Goal: Information Seeking & Learning: Learn about a topic

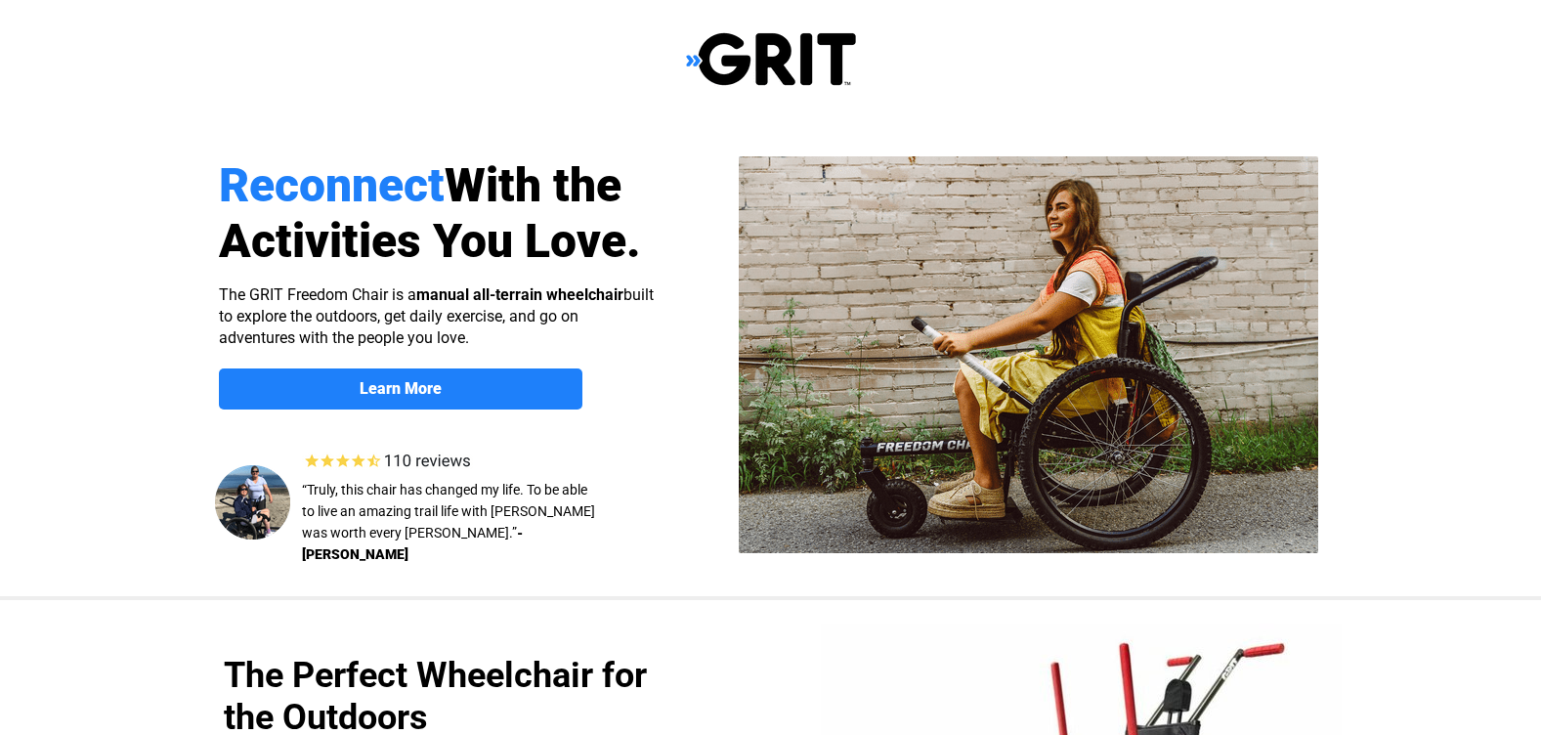
select select "US"
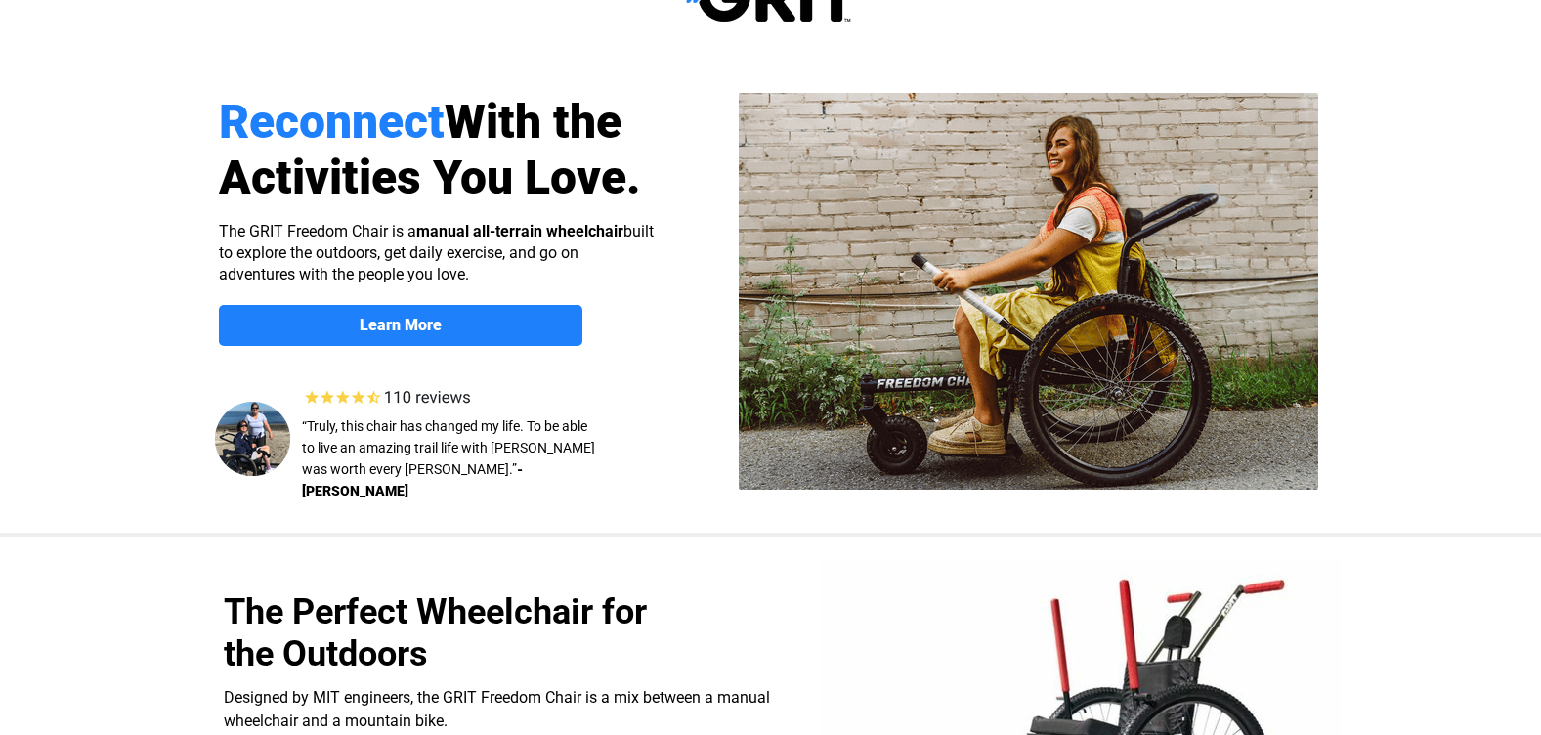
scroll to position [98, 0]
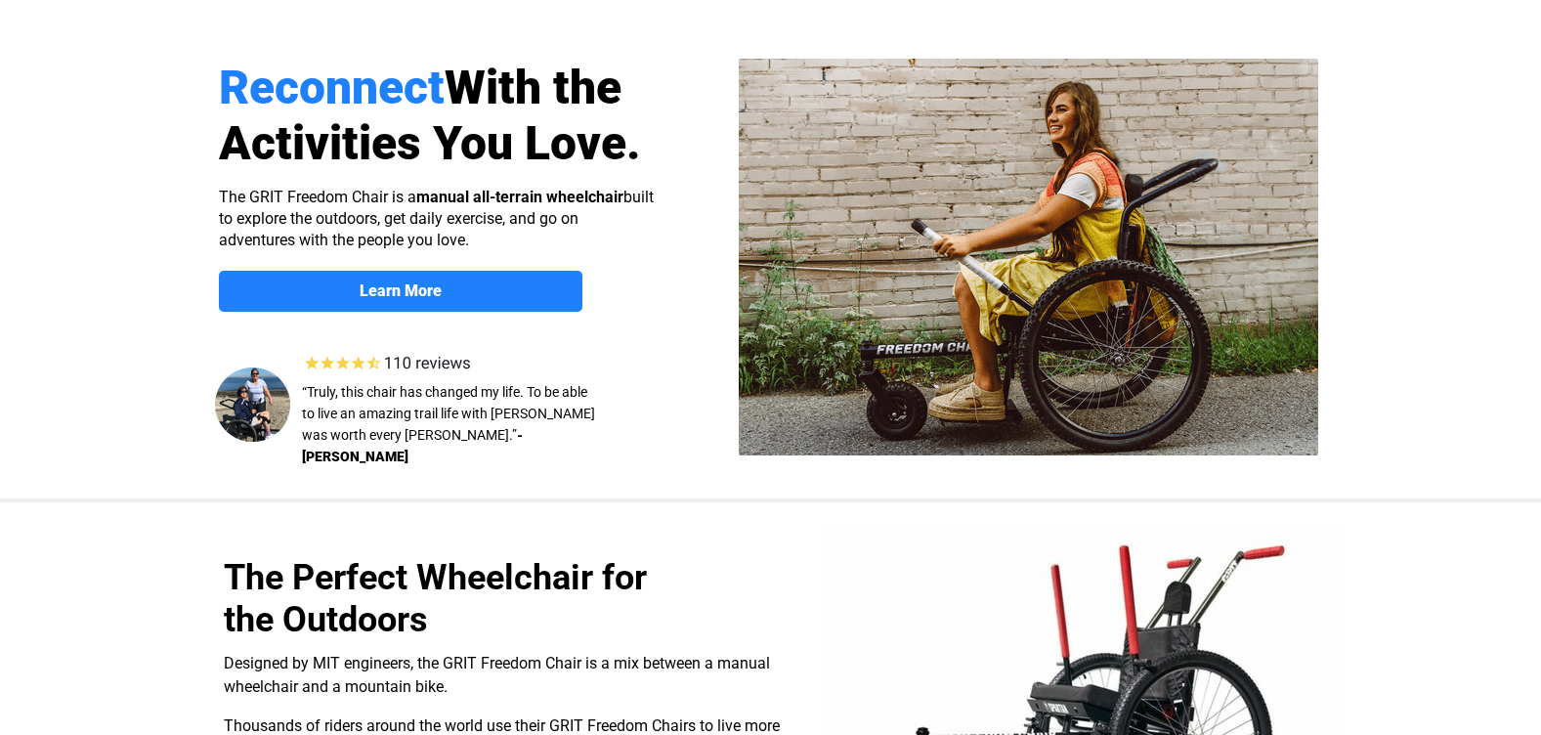
click at [479, 573] on span "The Perfect Wheelchair for the Outdoors" at bounding box center [435, 598] width 423 height 83
click at [480, 573] on span "The Perfect Wheelchair for the Outdoors" at bounding box center [435, 598] width 423 height 83
copy span "Wheelchair"
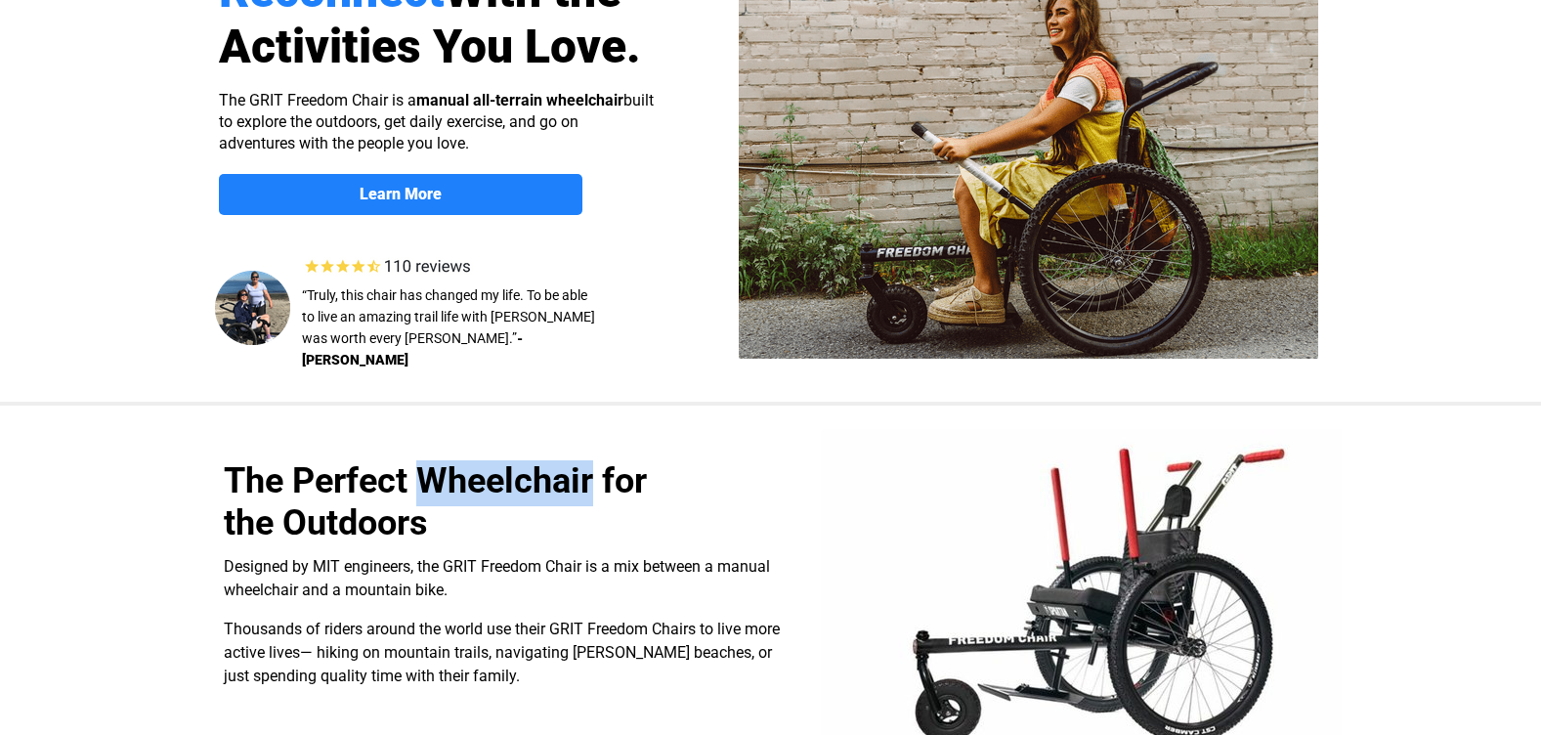
scroll to position [195, 0]
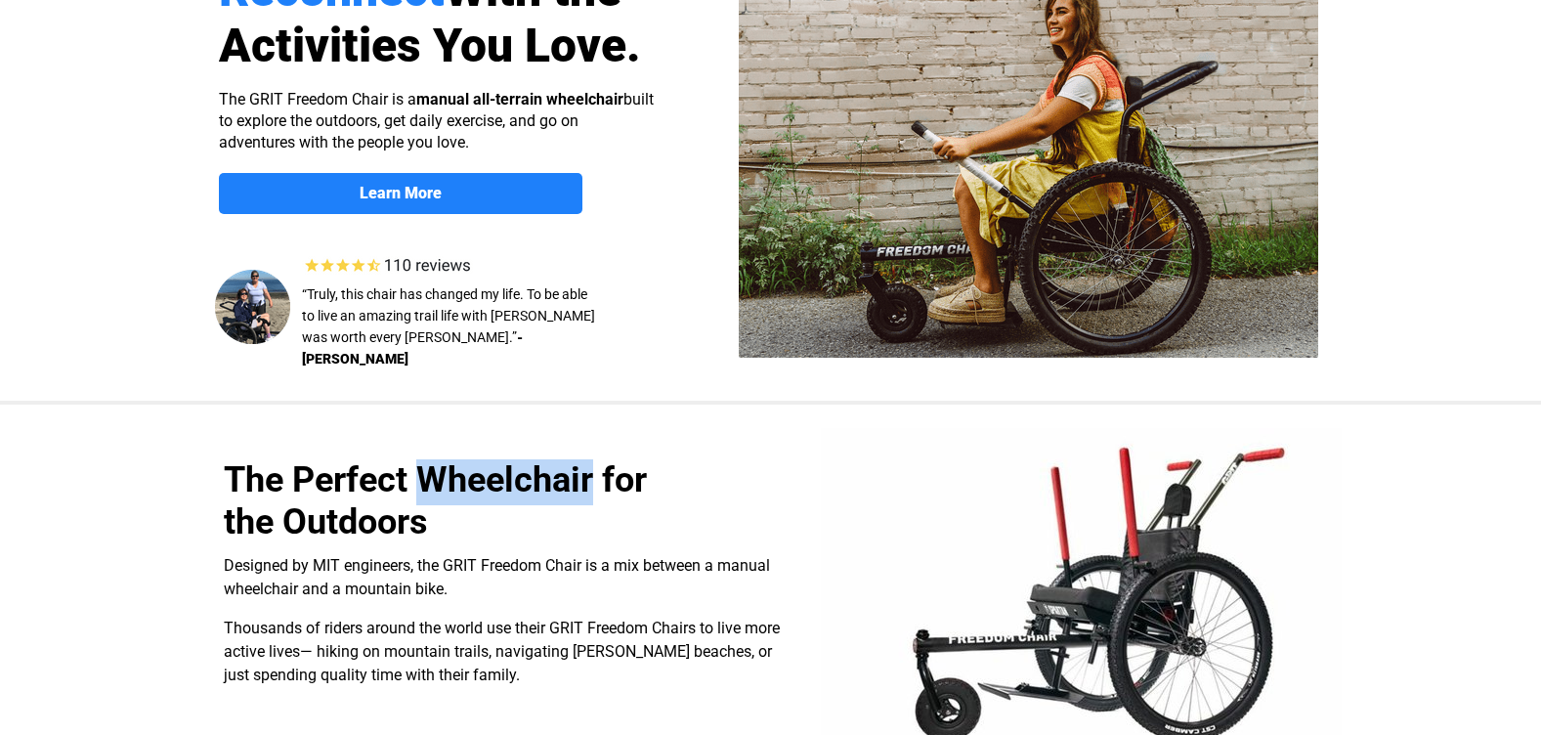
copy span "Wheelchair"
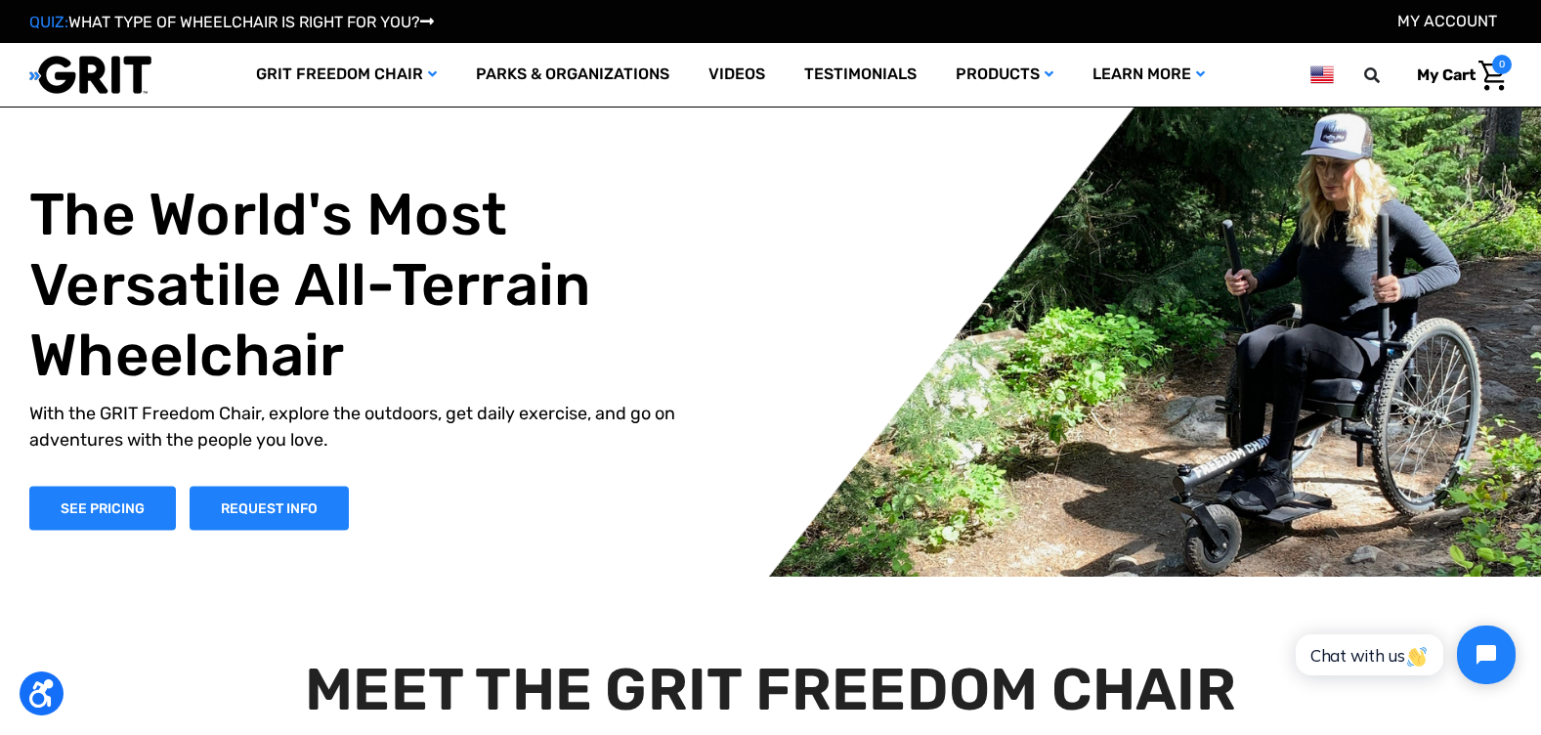
drag, startPoint x: 302, startPoint y: 274, endPoint x: 503, endPoint y: 300, distance: 203.0
click at [503, 300] on h1 "The World's Most Versatile All-Terrain Wheelchair" at bounding box center [374, 284] width 690 height 211
drag, startPoint x: 298, startPoint y: 281, endPoint x: 491, endPoint y: 307, distance: 194.2
click at [491, 307] on h1 "The World's Most Versatile All-Terrain Wheelchair" at bounding box center [374, 284] width 690 height 211
drag, startPoint x: 103, startPoint y: 407, endPoint x: 205, endPoint y: 423, distance: 103.8
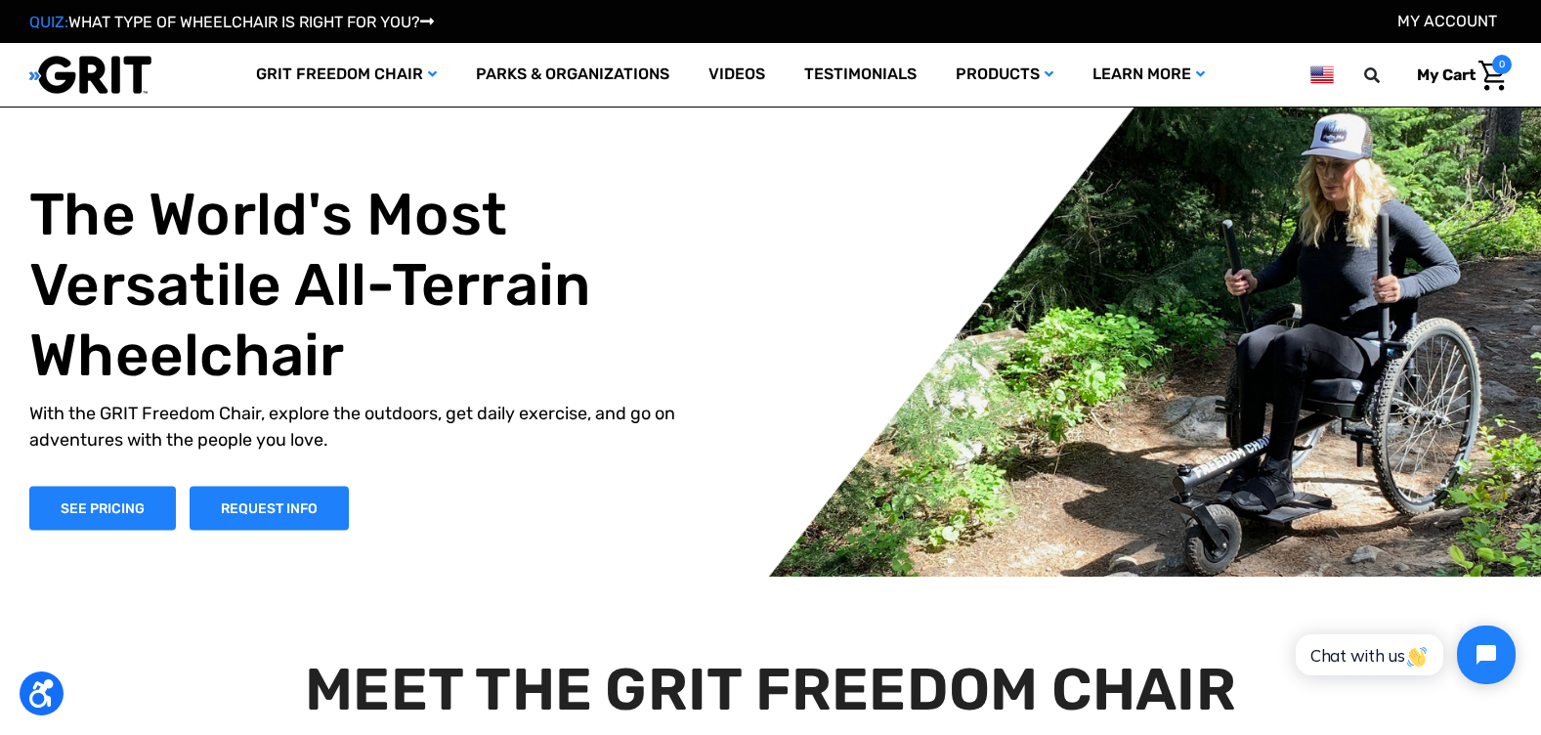
click at [145, 414] on p "With the GRIT Freedom Chair, explore the outdoors, get daily exercise, and go o…" at bounding box center [374, 426] width 690 height 53
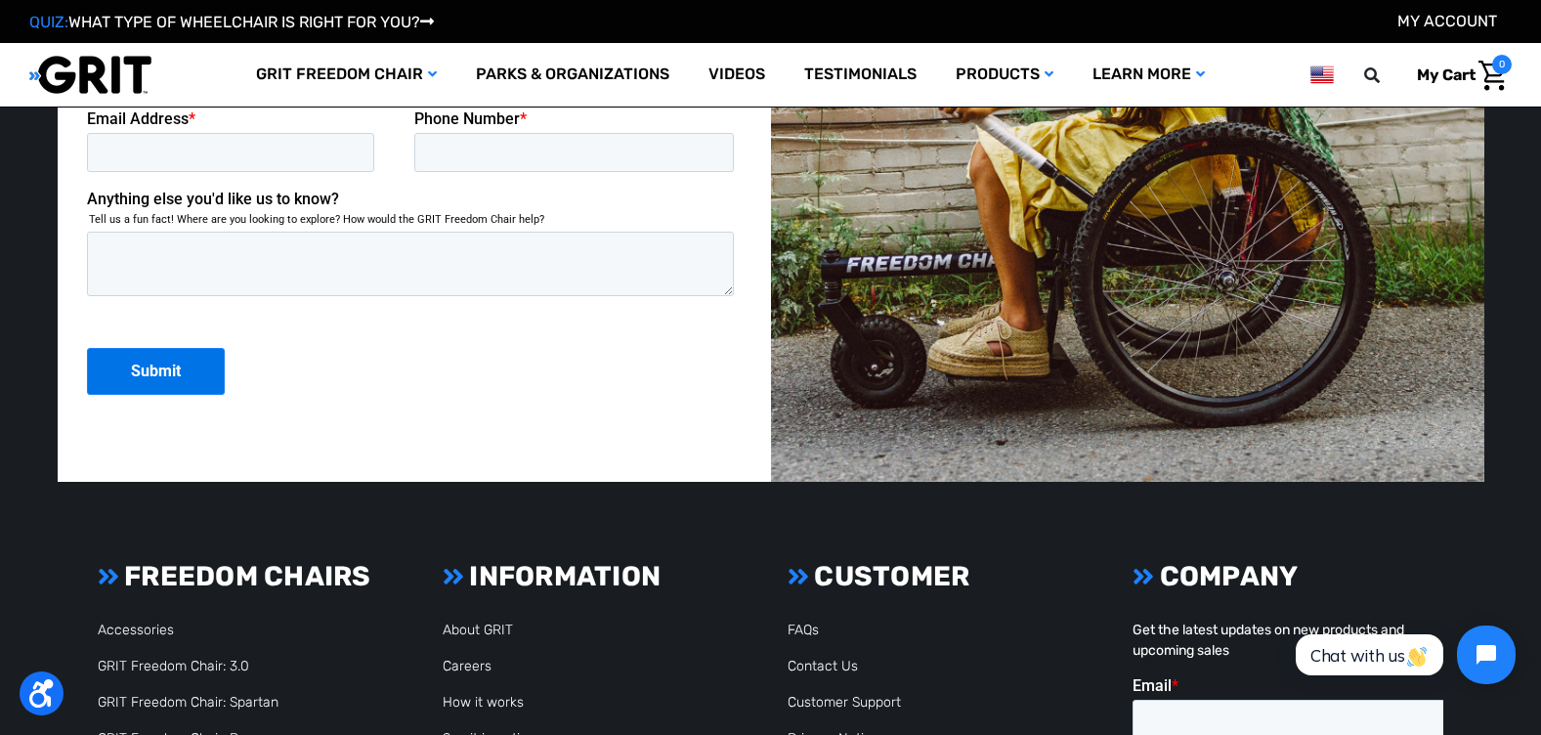
scroll to position [5284, 0]
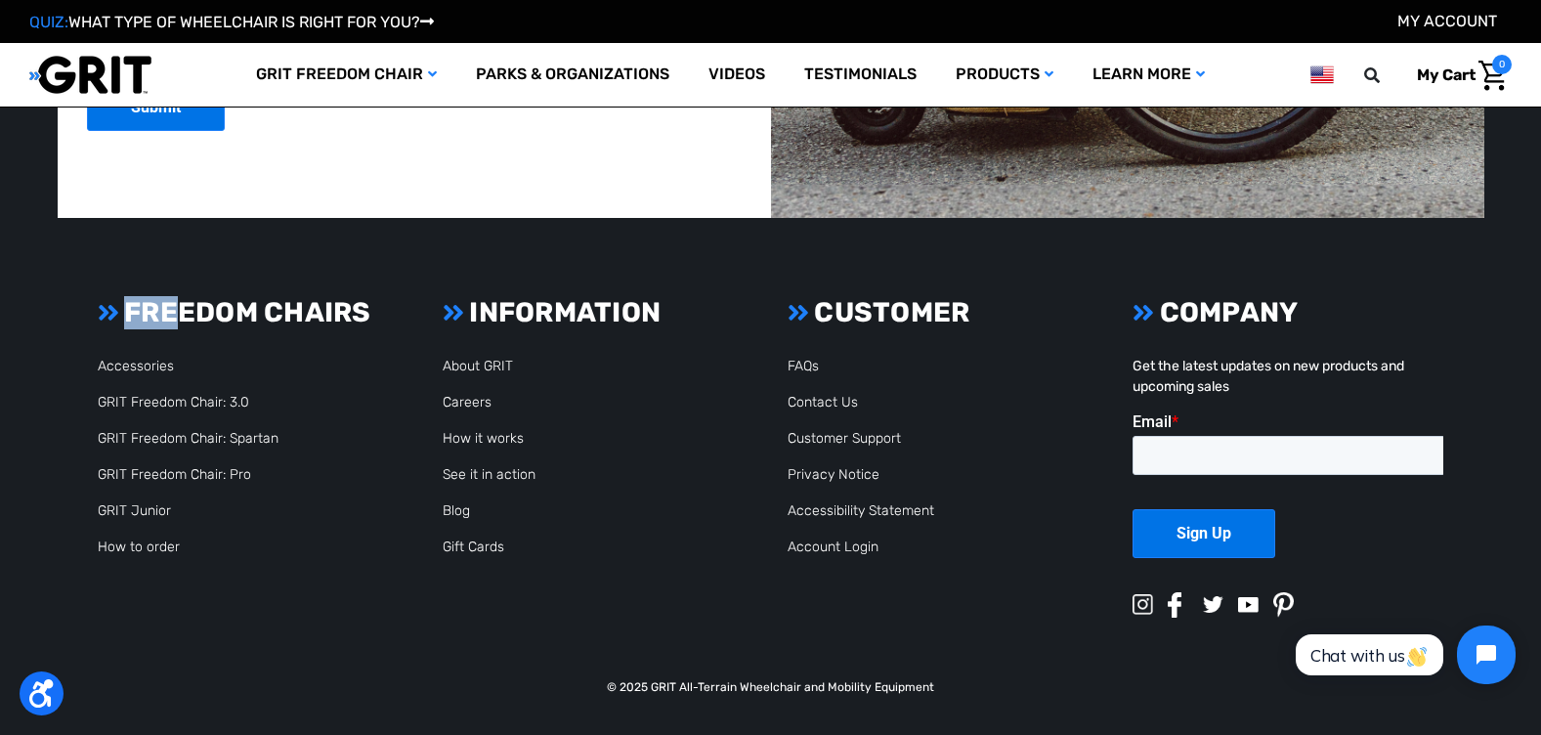
drag, startPoint x: 120, startPoint y: 301, endPoint x: 170, endPoint y: 306, distance: 50.1
click at [170, 306] on h3 "FREEDOM CHAIRS" at bounding box center [253, 312] width 311 height 33
drag, startPoint x: 170, startPoint y: 306, endPoint x: 304, endPoint y: 389, distance: 157.5
click at [304, 389] on ul "Accessories GRIT Freedom Chair: 3.0 GRIT Freedom Chair: Spartan GRIT Freedom Ch…" at bounding box center [253, 456] width 311 height 201
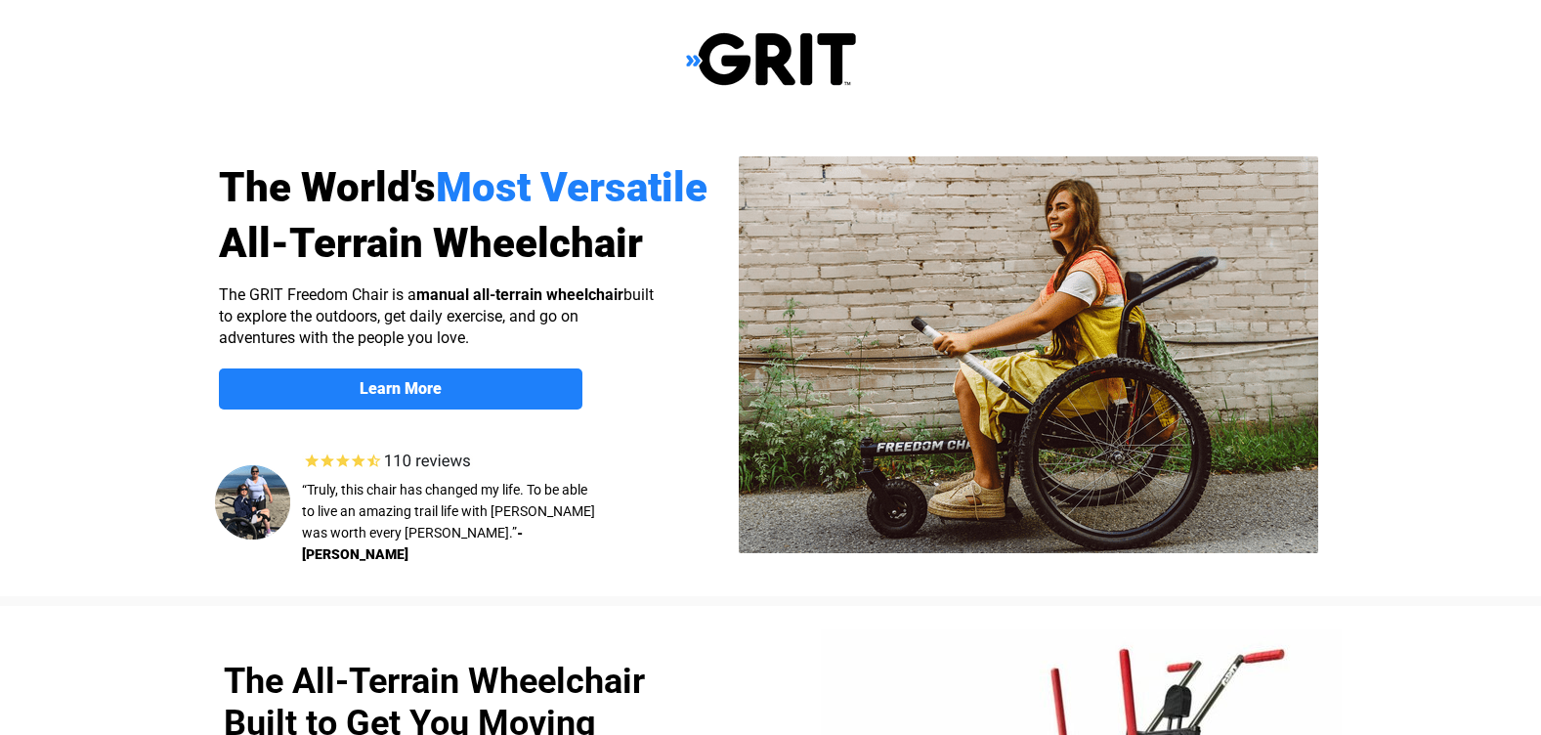
select select "US"
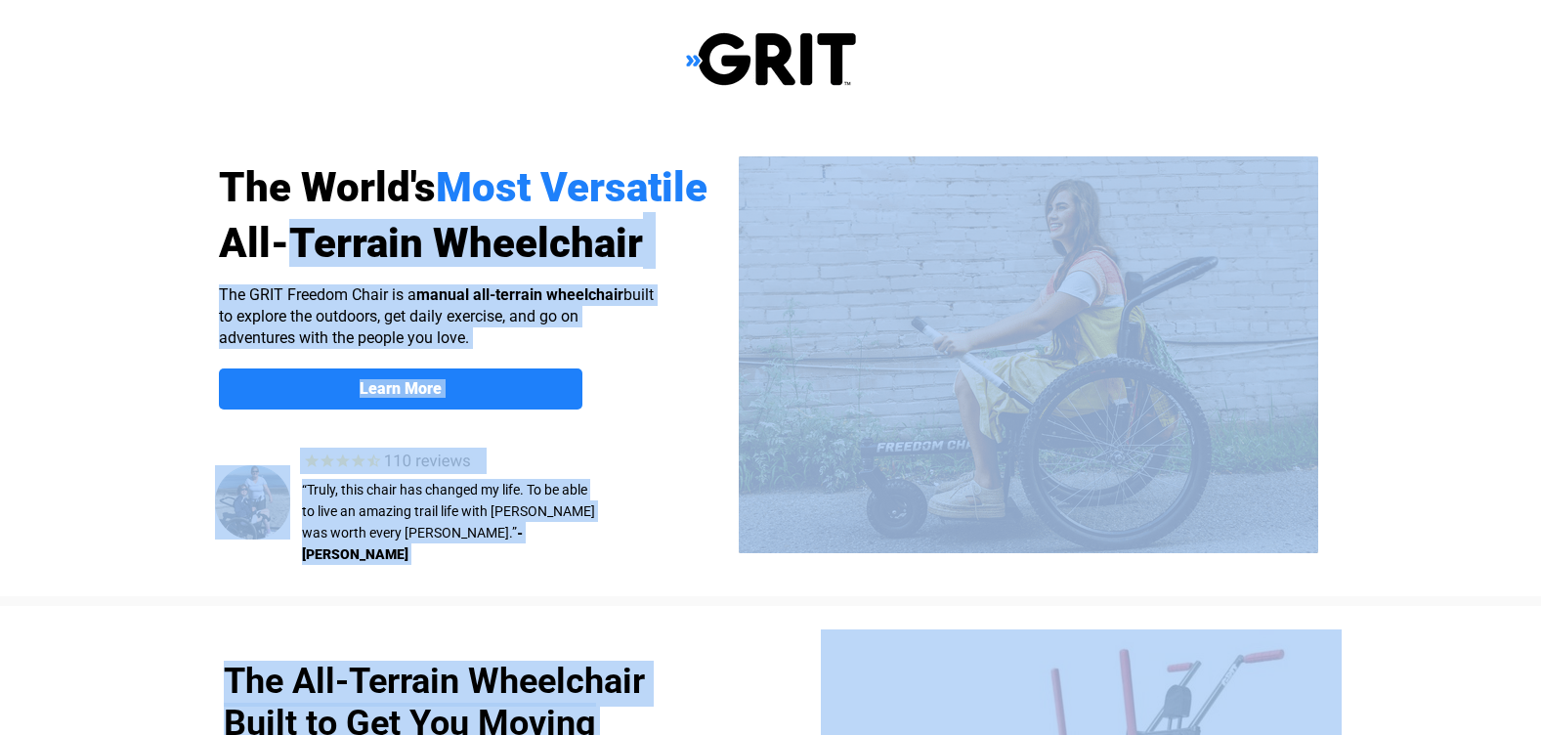
drag, startPoint x: 209, startPoint y: 240, endPoint x: 299, endPoint y: 255, distance: 91.1
drag, startPoint x: 299, startPoint y: 255, endPoint x: 413, endPoint y: 258, distance: 114.4
click at [413, 258] on span "All-Terrain Wheelchair" at bounding box center [431, 243] width 424 height 48
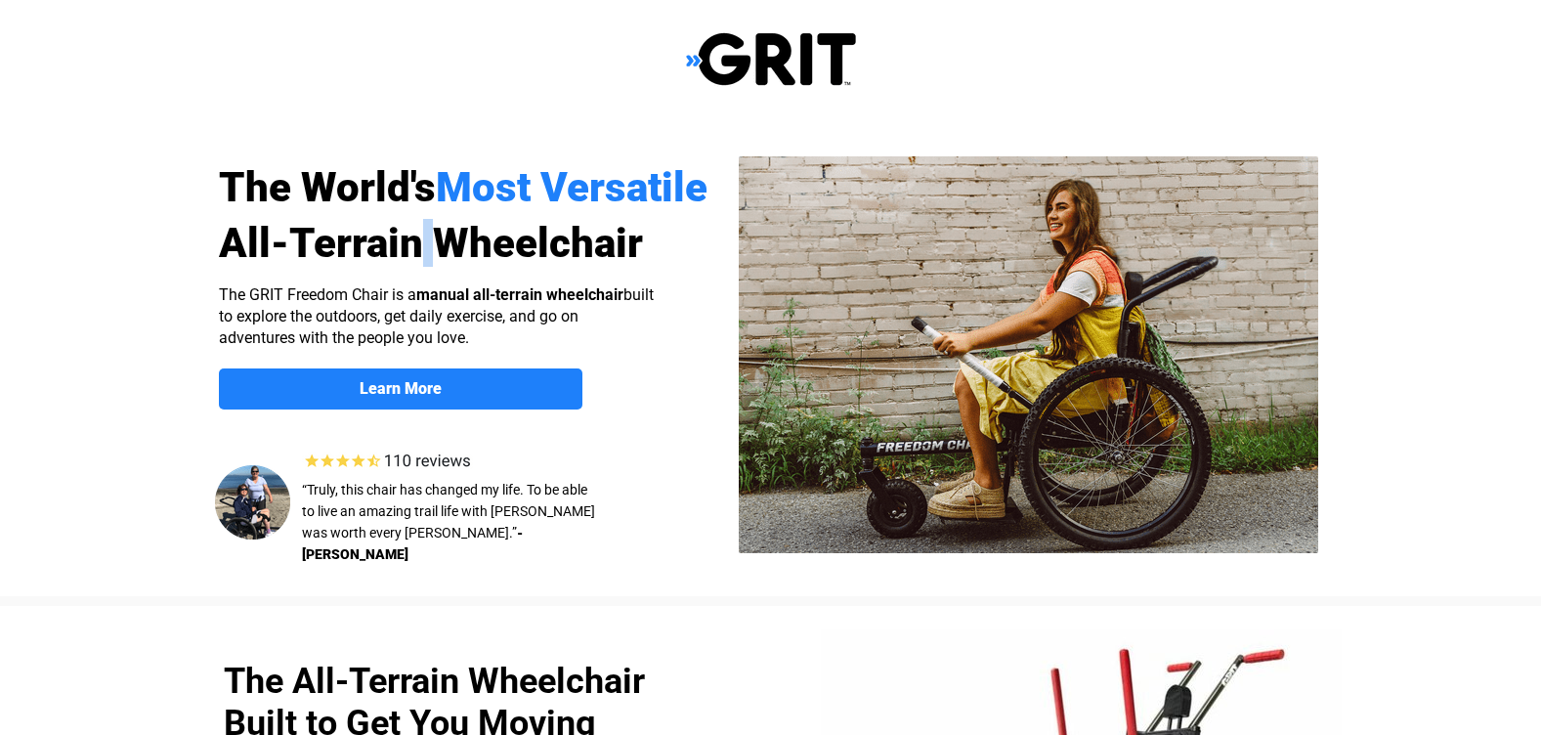
click at [413, 258] on span "All-Terrain Wheelchair" at bounding box center [431, 243] width 424 height 48
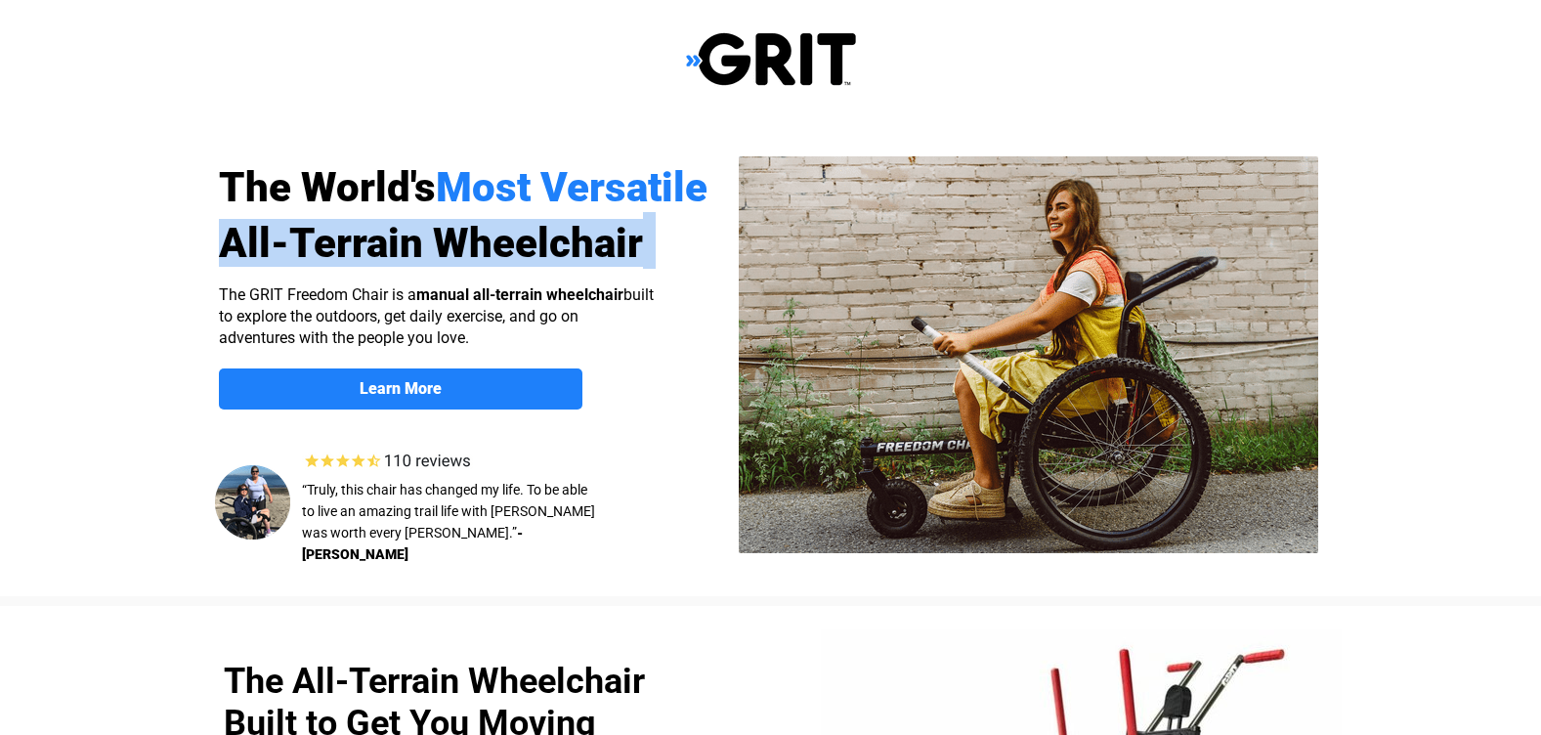
click at [413, 258] on span "All-Terrain Wheelchair" at bounding box center [431, 243] width 424 height 48
